Goal: Task Accomplishment & Management: Manage account settings

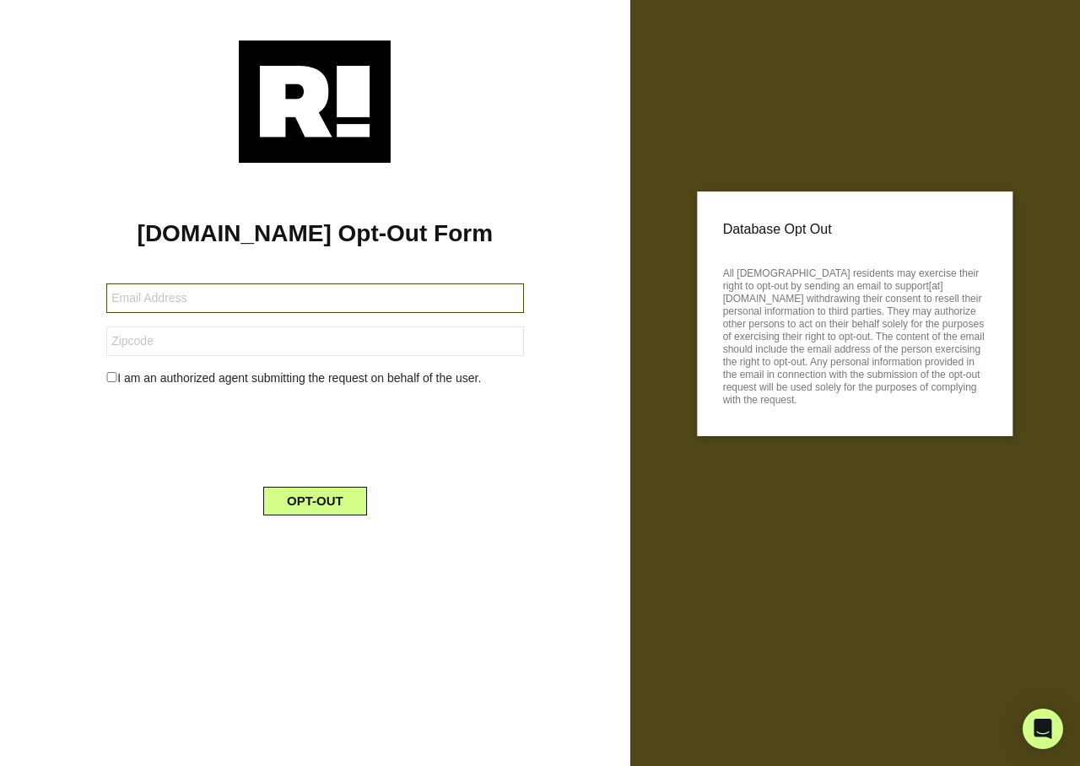
type input "g_hix@comcast.net"
type input "48357"
type input "bertahompson@yahoo.com"
type input "93422"
type input "[EMAIL_ADDRESS][DOMAIN_NAME]"
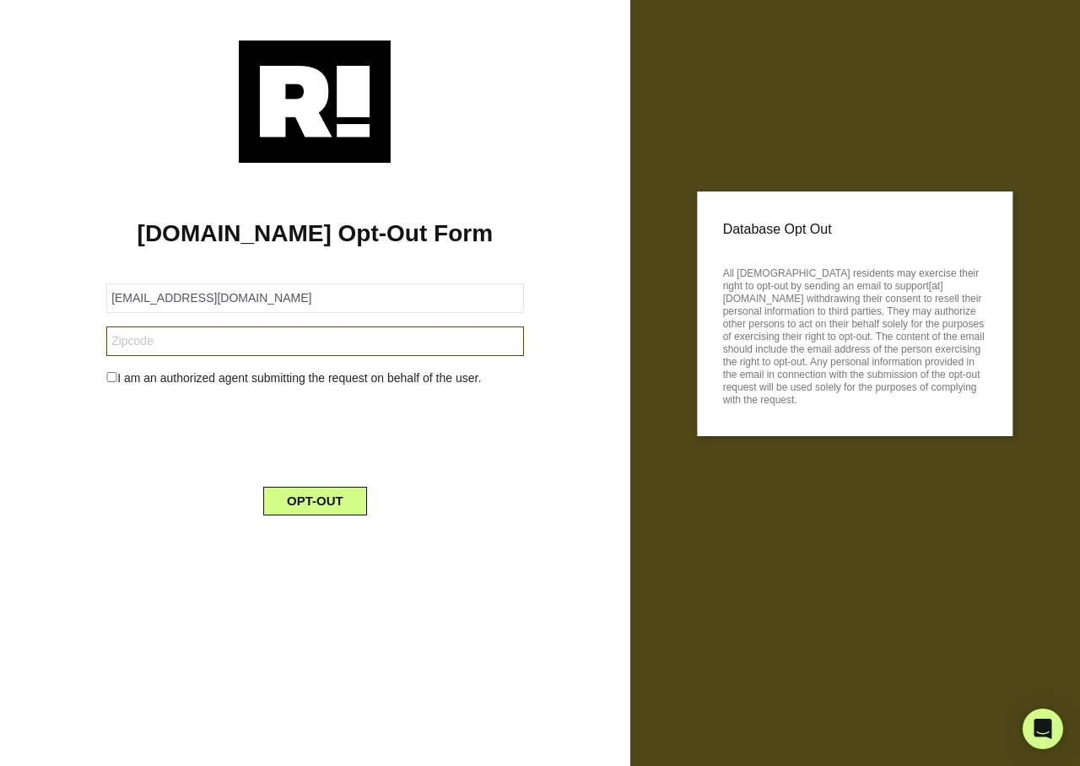
type input "47362"
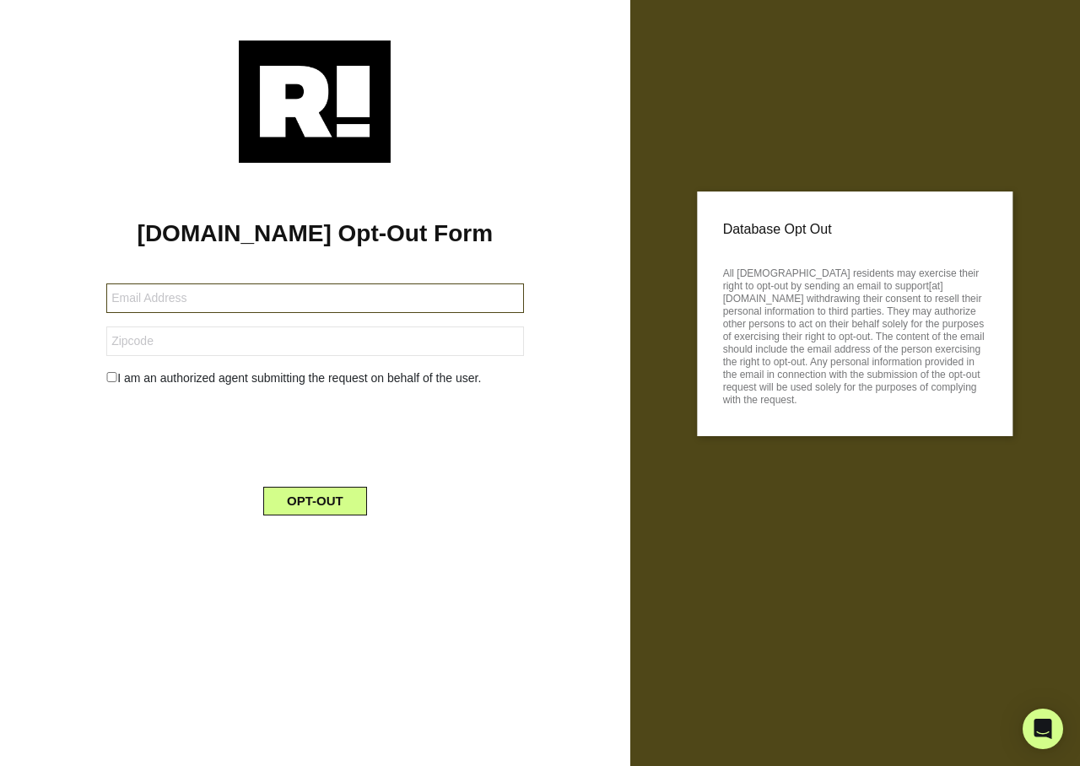
type input "[EMAIL_ADDRESS][DOMAIN_NAME]"
type input "47362"
